Goal: Transaction & Acquisition: Register for event/course

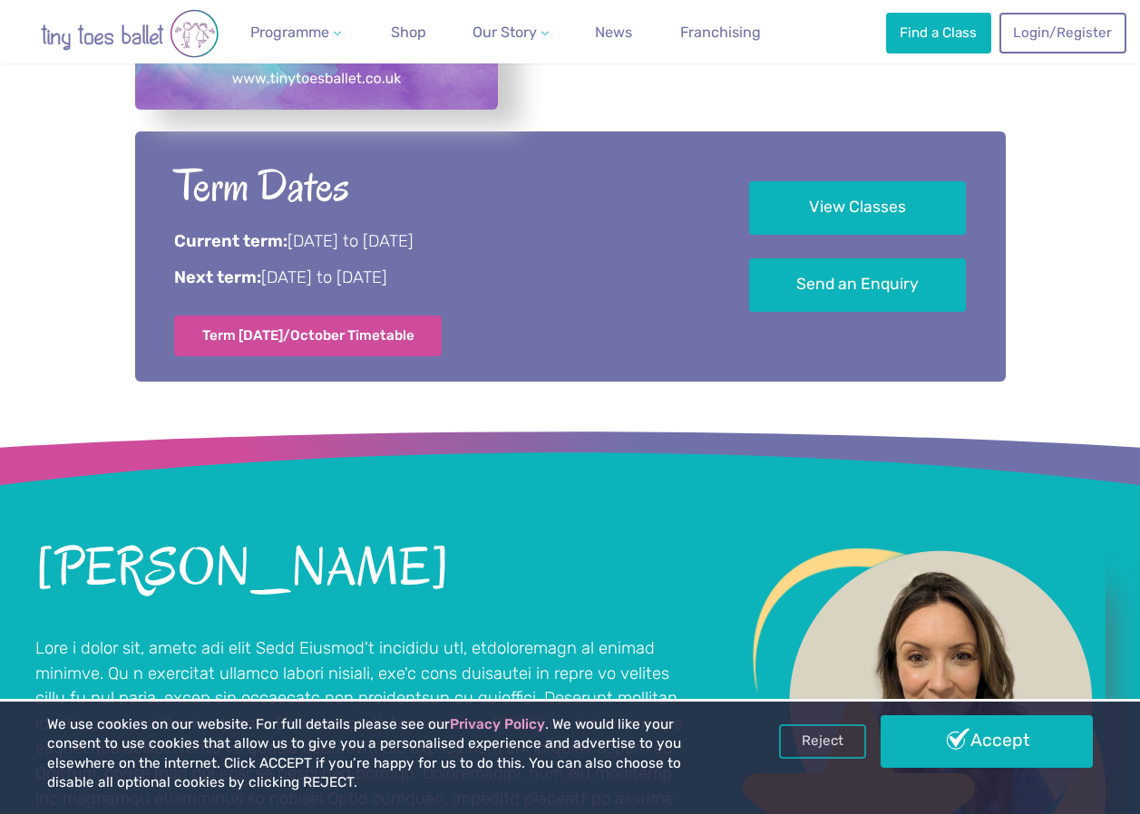
scroll to position [997, 0]
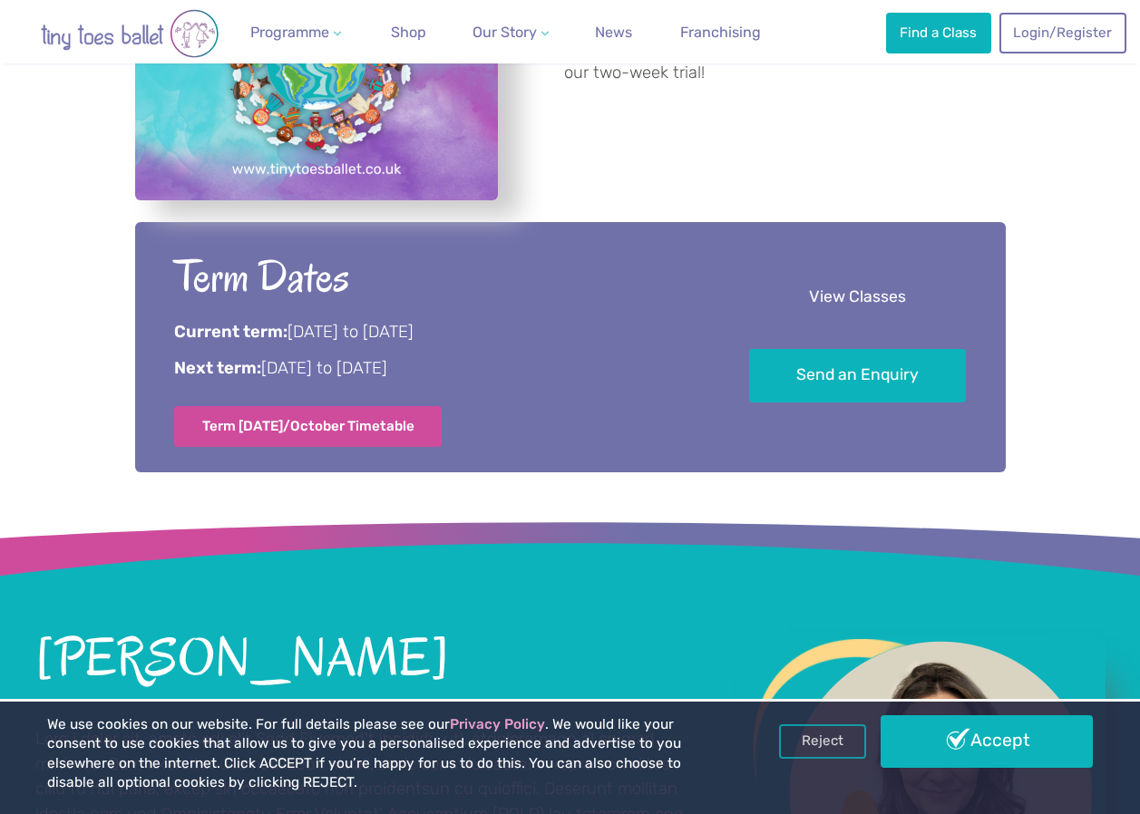
click at [846, 300] on link "View Classes" at bounding box center [857, 297] width 217 height 53
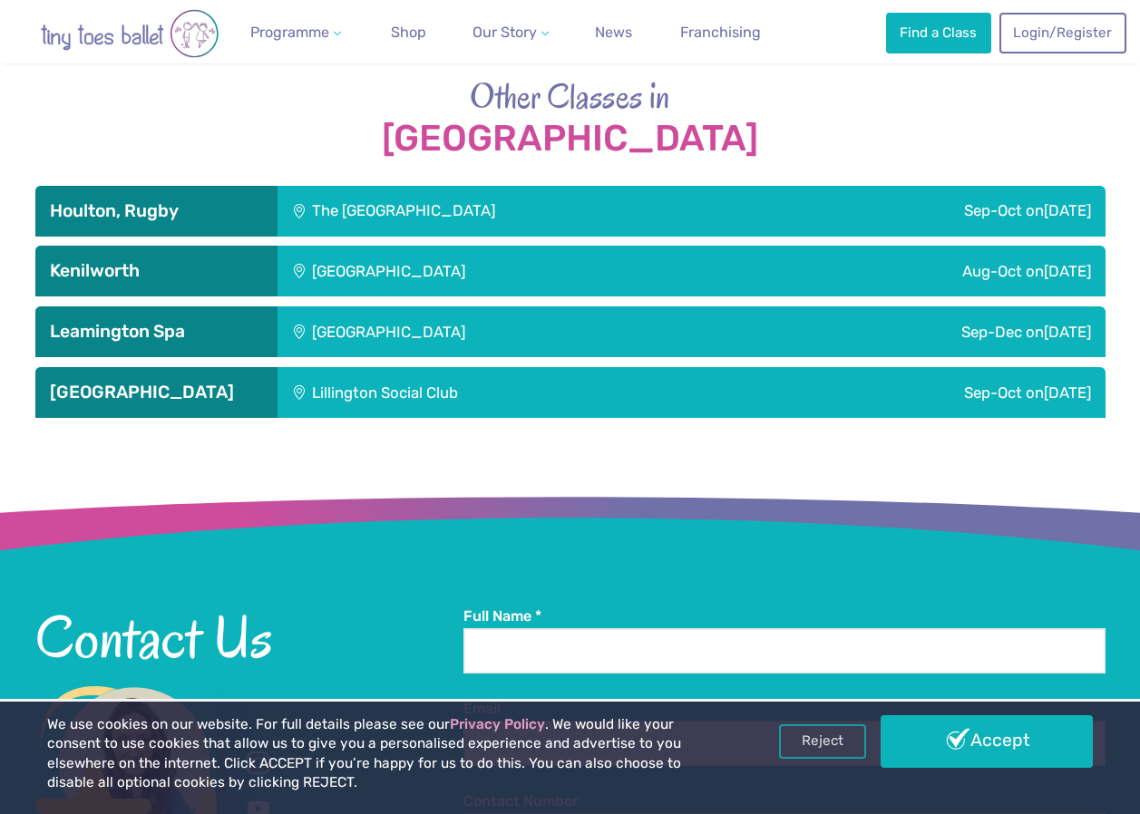
scroll to position [2925, 0]
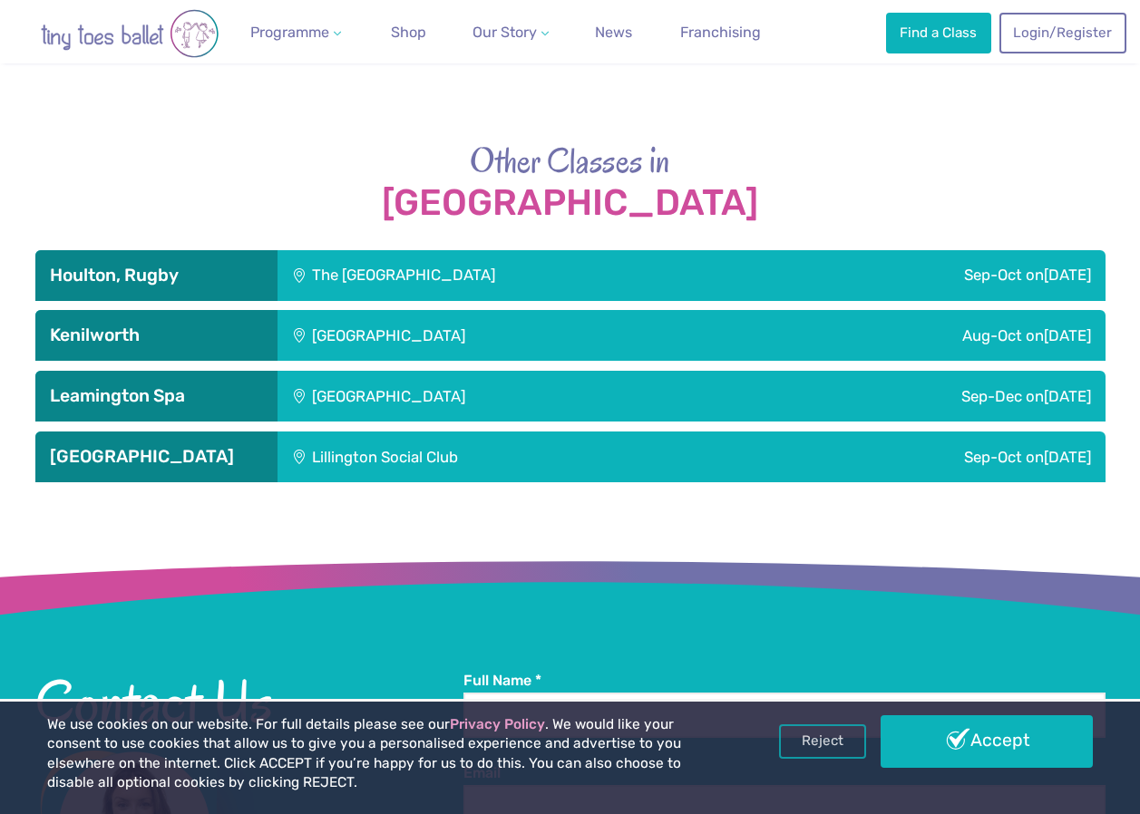
click at [371, 468] on div "Lillington Social Club" at bounding box center [507, 457] width 461 height 51
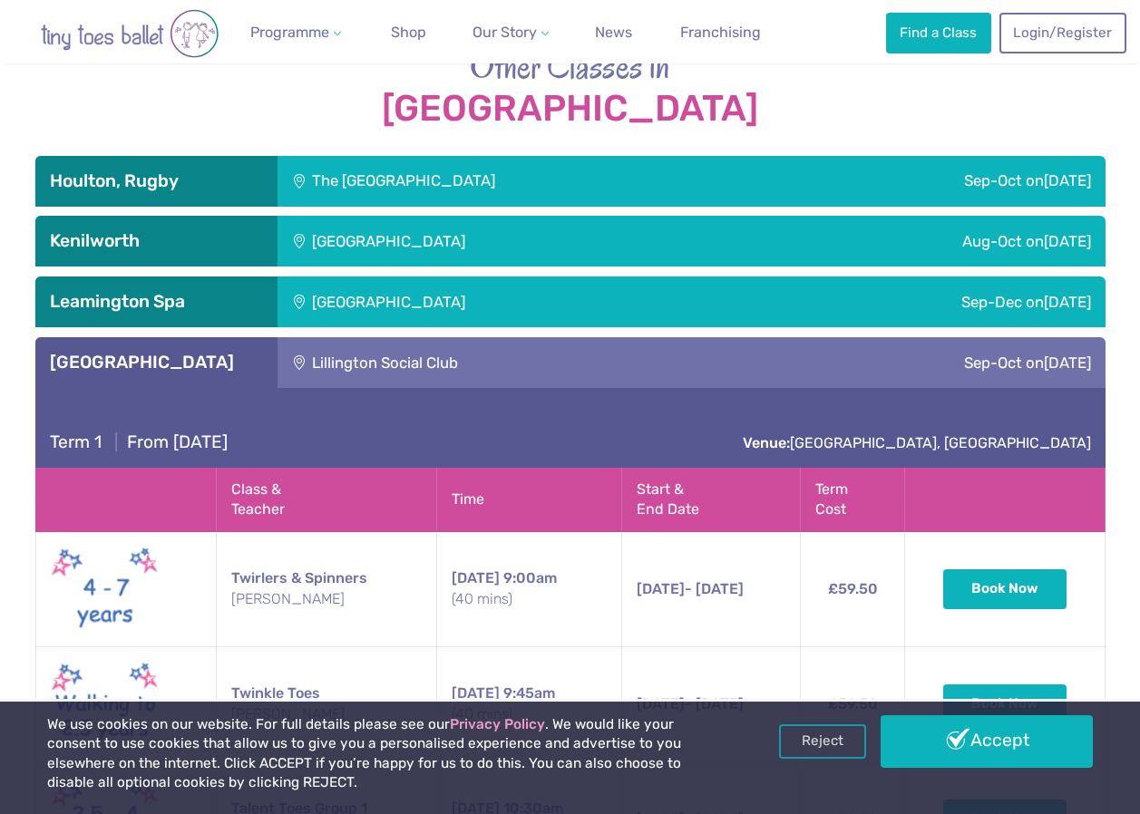
scroll to position [3016, 0]
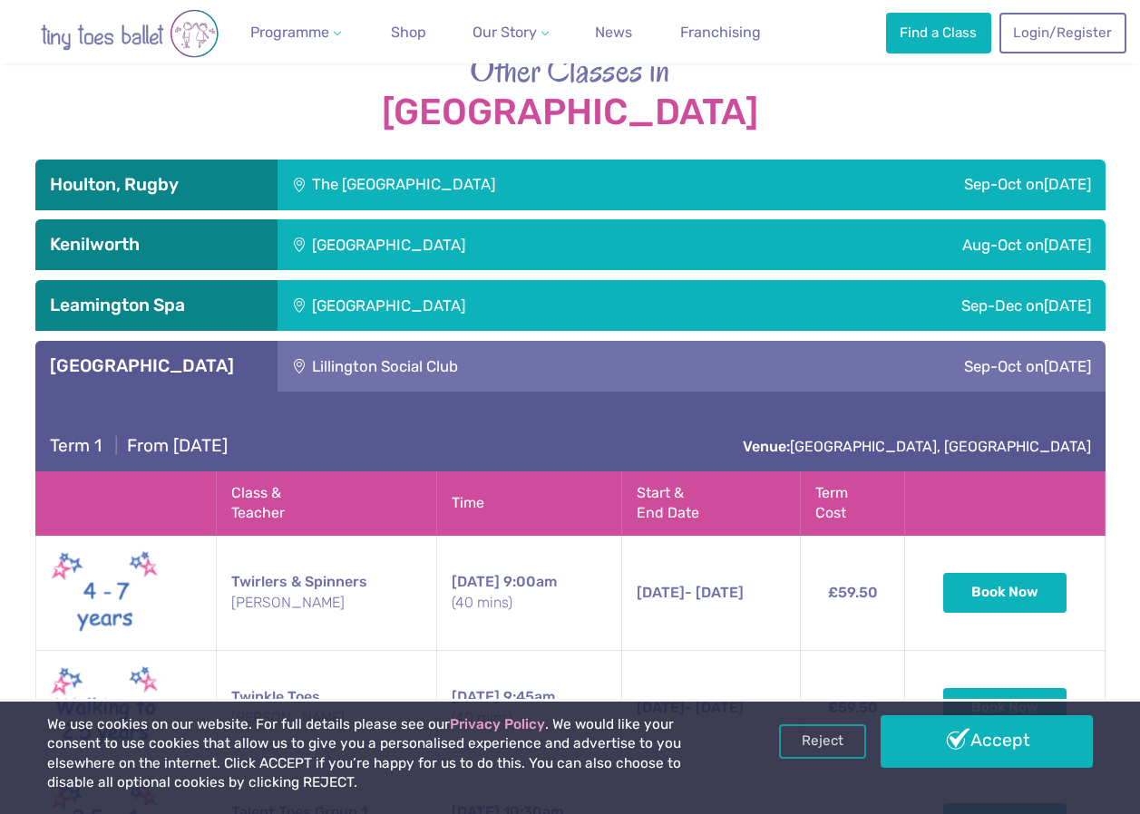
click at [306, 235] on div "[GEOGRAPHIC_DATA]" at bounding box center [509, 244] width 465 height 51
click at [305, 248] on div "[GEOGRAPHIC_DATA]" at bounding box center [509, 244] width 465 height 51
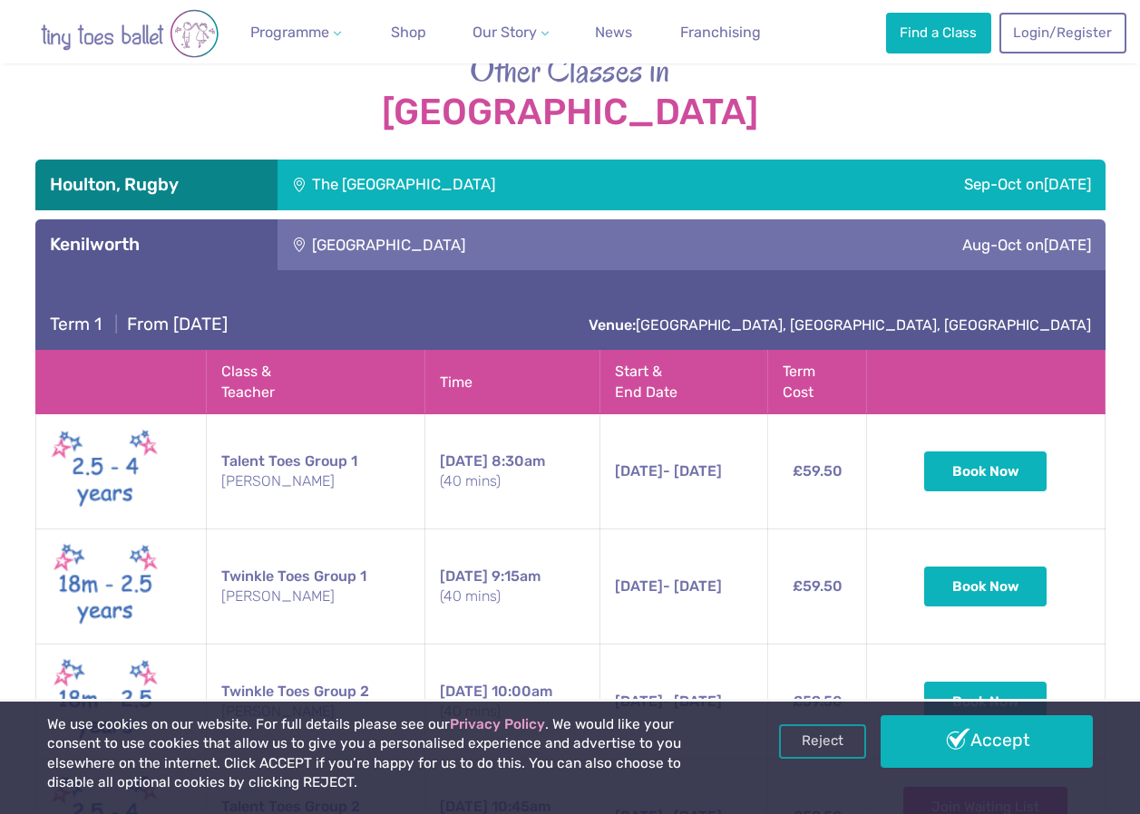
click at [303, 181] on div "The [GEOGRAPHIC_DATA]" at bounding box center [525, 185] width 496 height 51
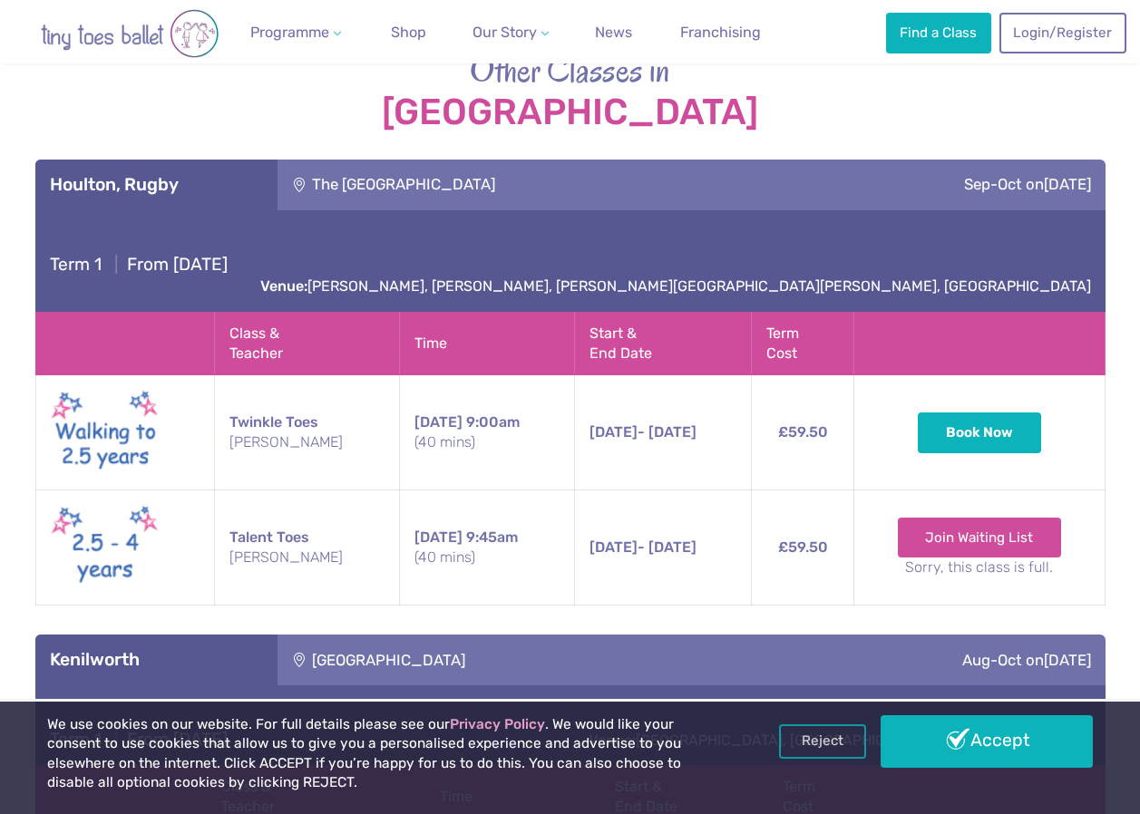
click at [318, 186] on div "The [GEOGRAPHIC_DATA]" at bounding box center [525, 185] width 496 height 51
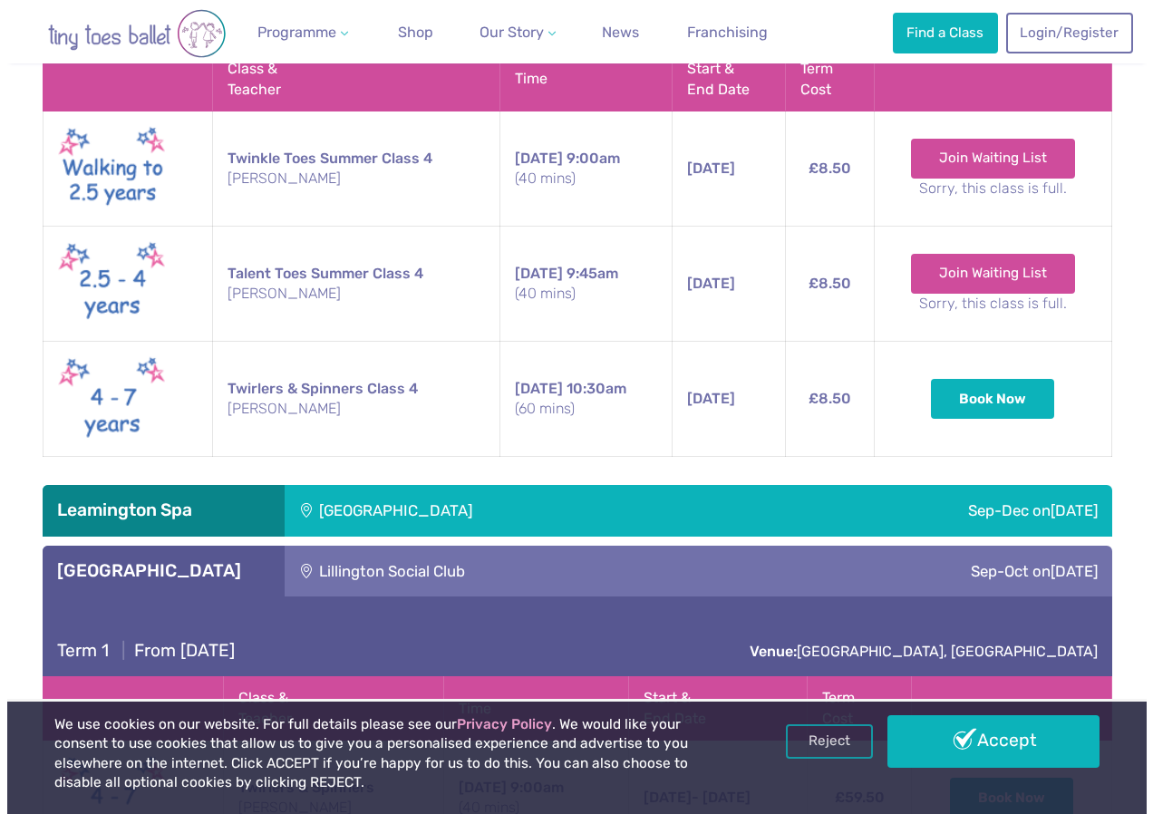
scroll to position [3922, 0]
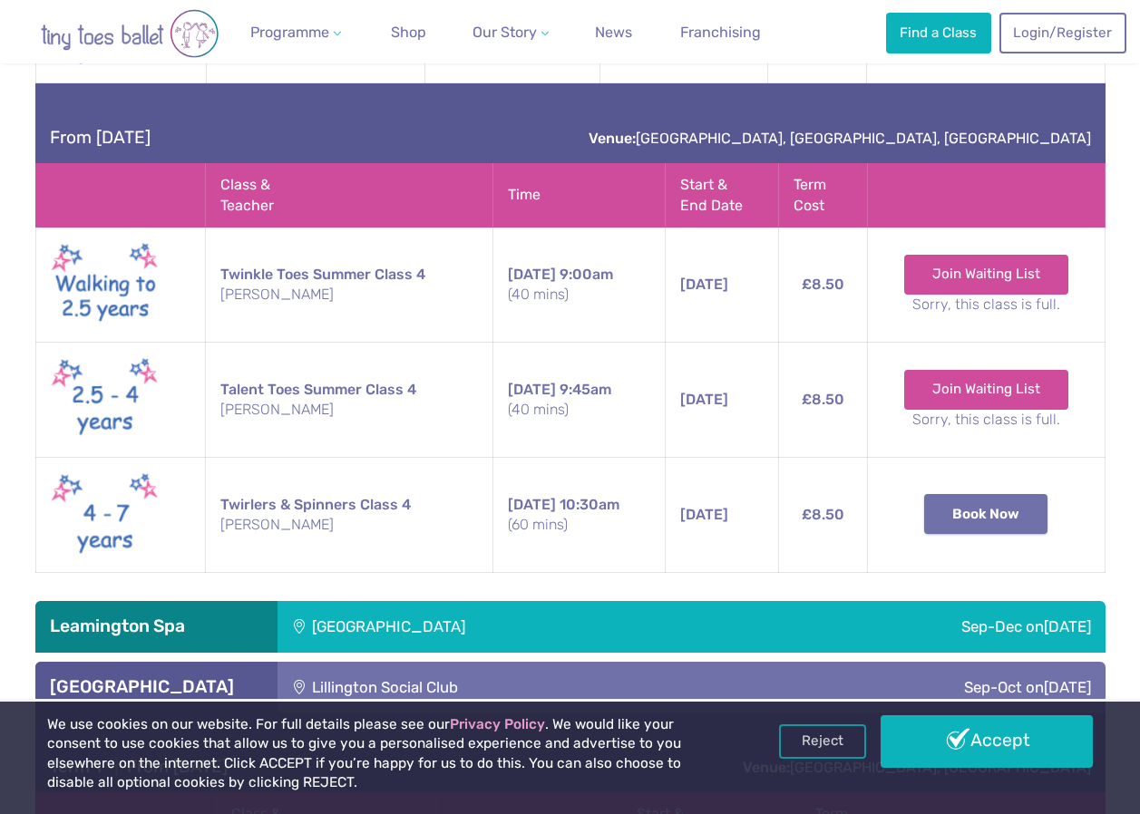
click at [988, 514] on button "Book Now" at bounding box center [985, 514] width 123 height 40
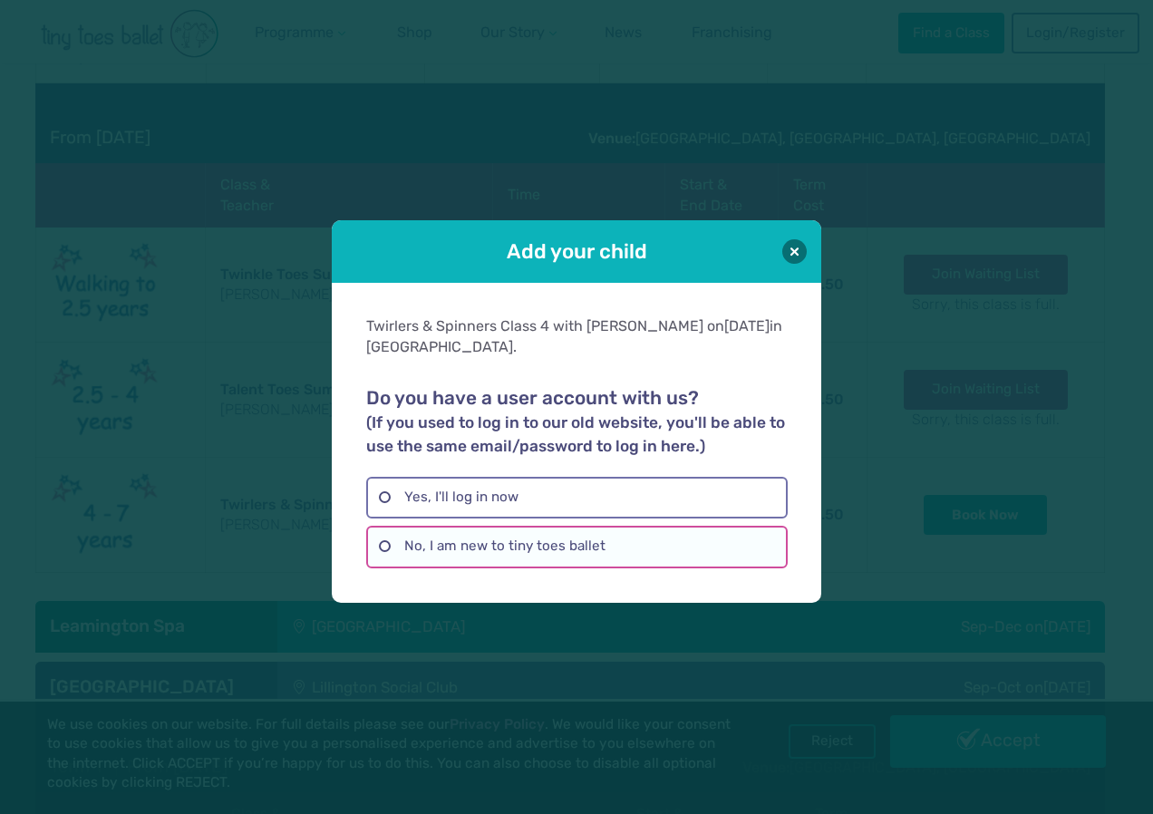
click at [587, 552] on label "No, I am new to tiny toes ballet" at bounding box center [576, 547] width 421 height 42
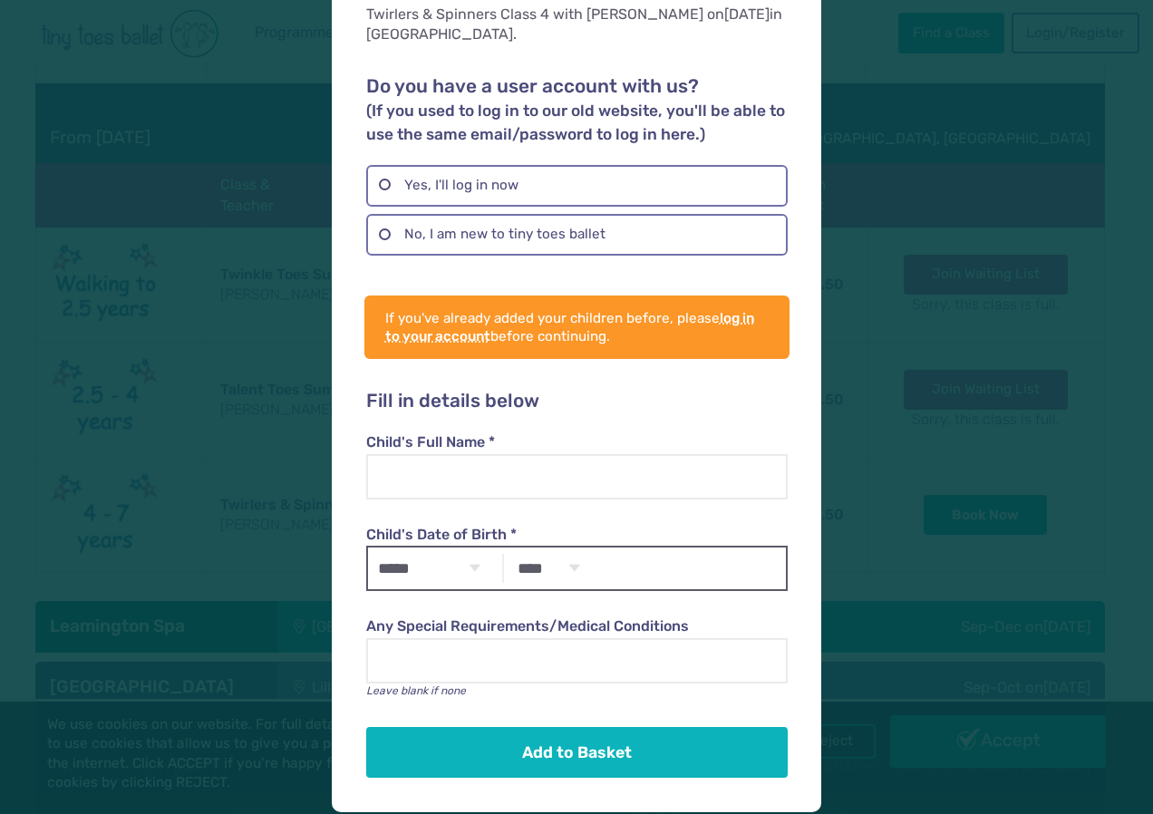
scroll to position [117, 0]
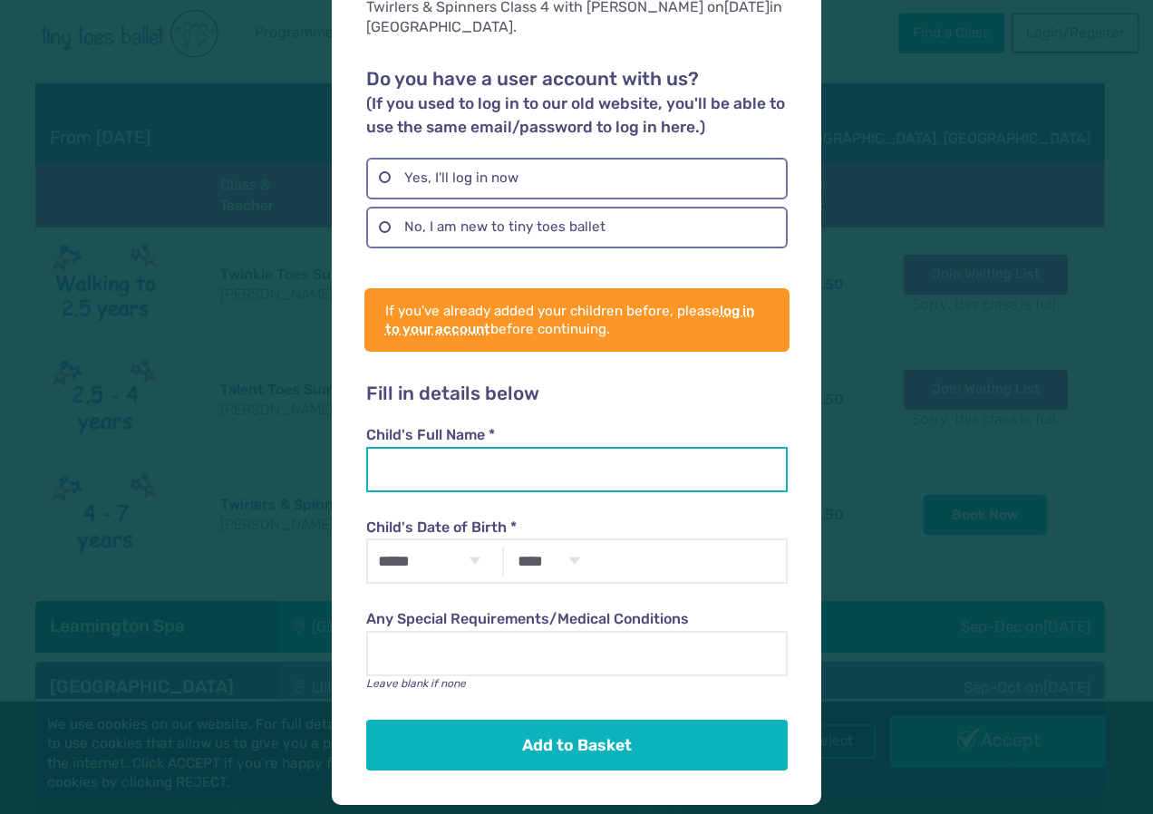
click at [631, 473] on input "Child's Full Name *" at bounding box center [576, 469] width 421 height 45
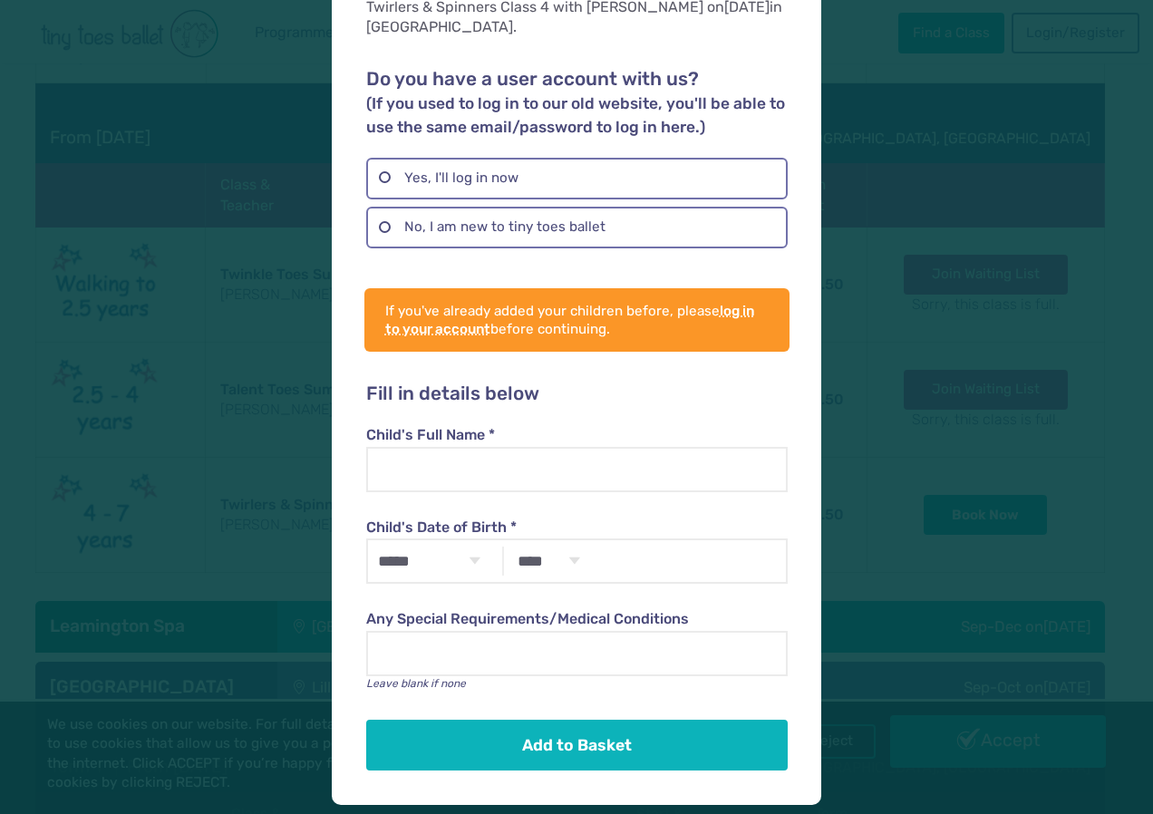
click at [917, 457] on div "Add your child [PERSON_NAME] & Spinners Class 4 with [PERSON_NAME] [DATE] in [G…" at bounding box center [576, 407] width 1153 height 814
click at [1026, 443] on div "Add your child [PERSON_NAME] & Spinners Class 4 with [PERSON_NAME] [DATE] in [G…" at bounding box center [576, 407] width 1153 height 814
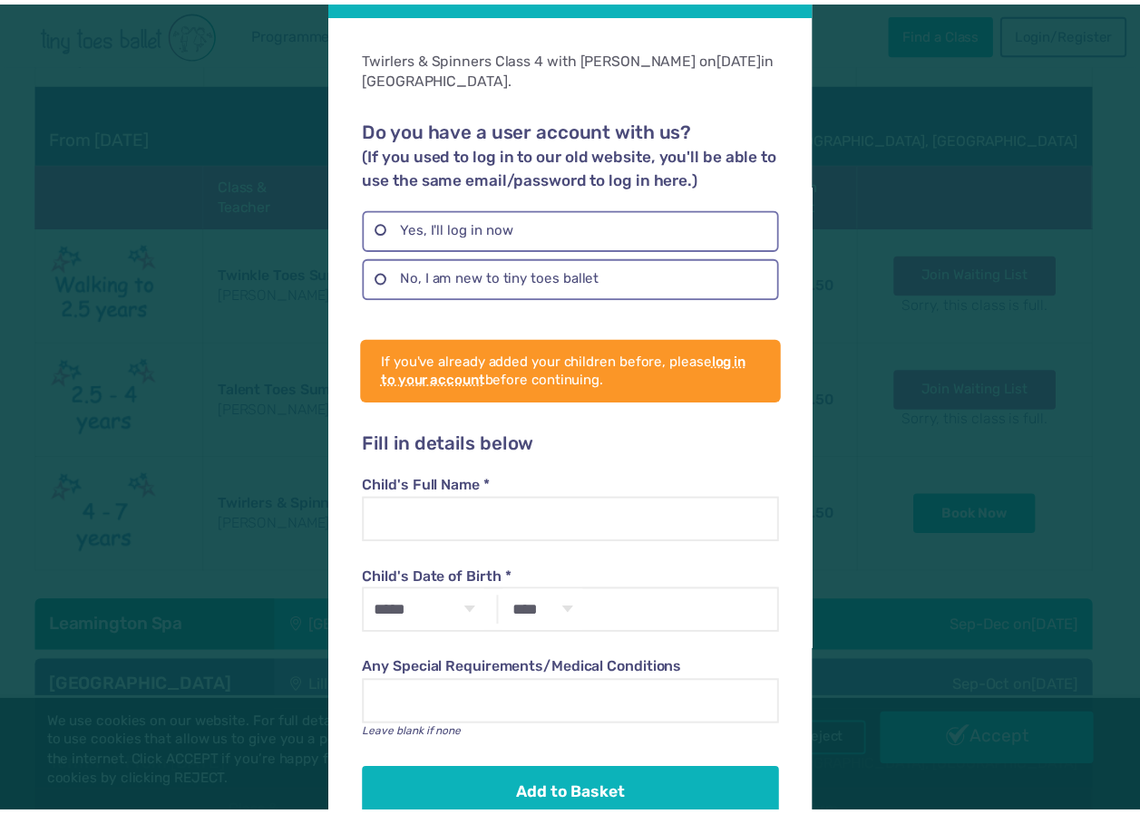
scroll to position [0, 0]
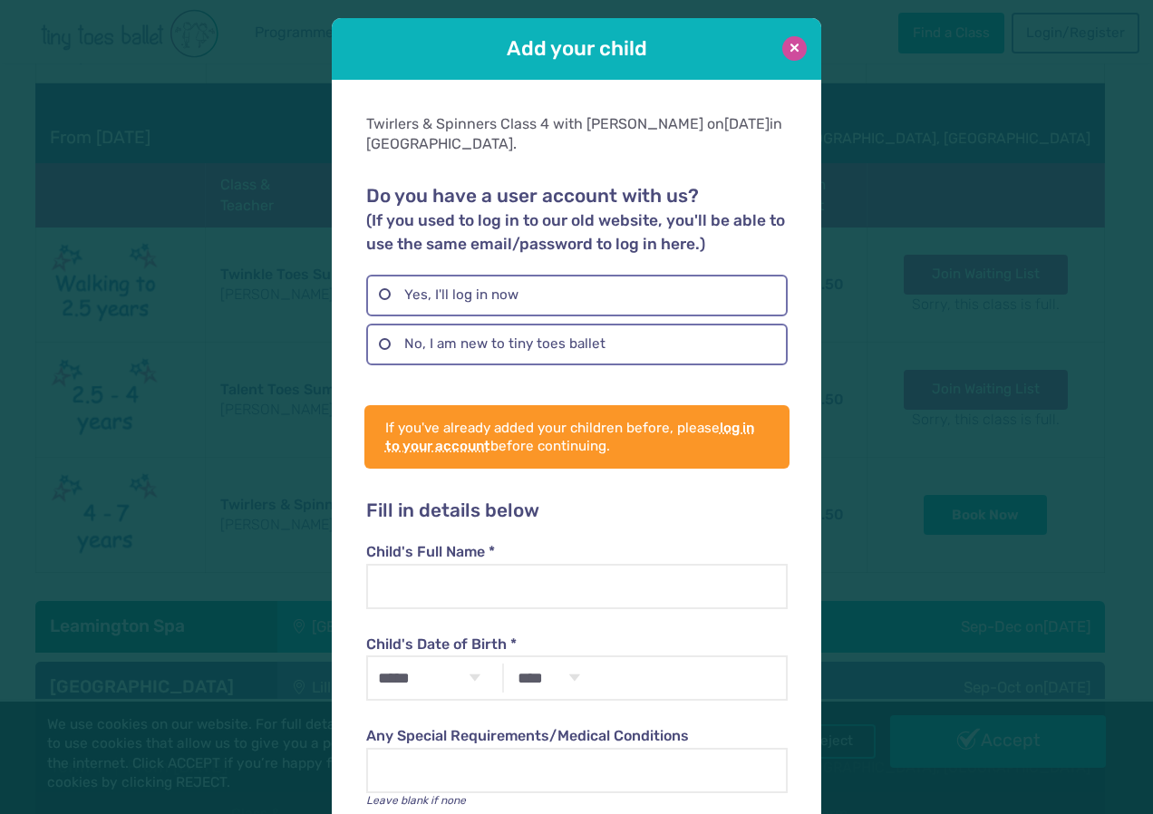
click at [792, 51] on button at bounding box center [794, 48] width 24 height 24
